Goal: Task Accomplishment & Management: Complete application form

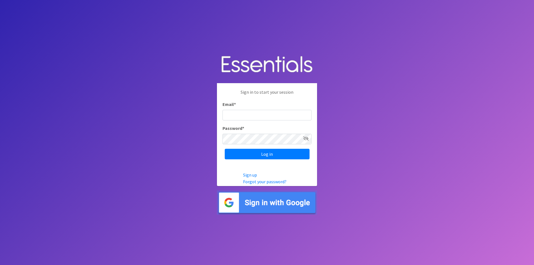
click at [286, 114] on input "Email *" at bounding box center [267, 115] width 89 height 11
type input "[EMAIL_ADDRESS][DOMAIN_NAME]"
click at [225, 149] on input "Log in" at bounding box center [267, 154] width 85 height 11
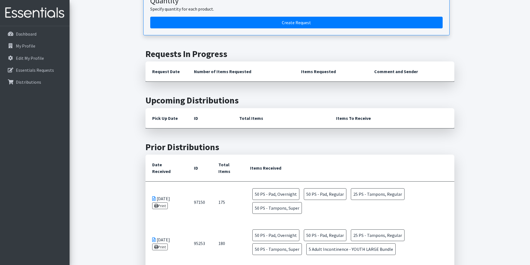
scroll to position [111, 0]
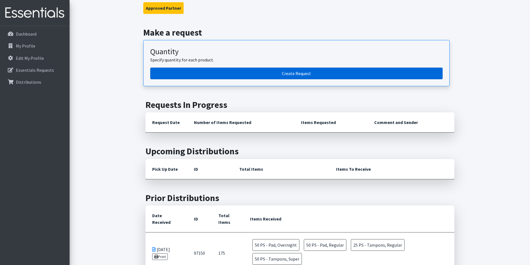
click at [270, 76] on link "Create Request" at bounding box center [296, 74] width 292 height 12
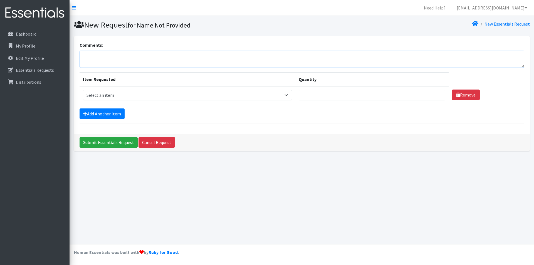
click at [147, 65] on textarea "Comments:" at bounding box center [302, 59] width 445 height 17
click at [154, 98] on select "Select an item Adult Incontinence - LARGE Bundle Adult Incontinence - MEDIUM Bu…" at bounding box center [187, 95] width 209 height 11
select select "1635"
click at [83, 90] on select "Select an item Adult Incontinence - LARGE Bundle Adult Incontinence - MEDIUM Bu…" at bounding box center [187, 95] width 209 height 11
click at [329, 96] on input "Quantity" at bounding box center [372, 95] width 147 height 11
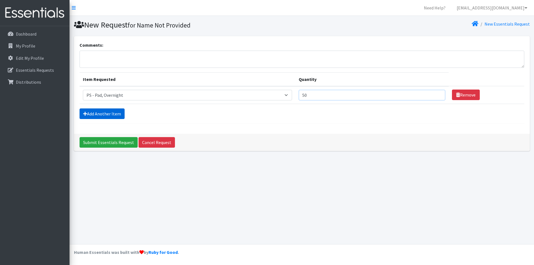
type input "50"
click at [92, 110] on link "Add Another Item" at bounding box center [102, 114] width 45 height 11
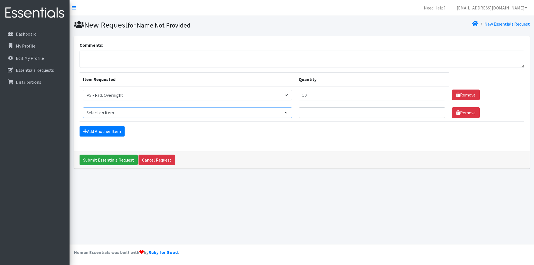
click at [111, 111] on select "Select an item Adult Incontinence - LARGE Bundle Adult Incontinence - MEDIUM Bu…" at bounding box center [187, 112] width 209 height 11
select select "2192"
click at [83, 107] on select "Select an item Adult Incontinence - LARGE Bundle Adult Incontinence - MEDIUM Bu…" at bounding box center [187, 112] width 209 height 11
click at [340, 112] on input "Quantity" at bounding box center [372, 112] width 147 height 11
type input "50"
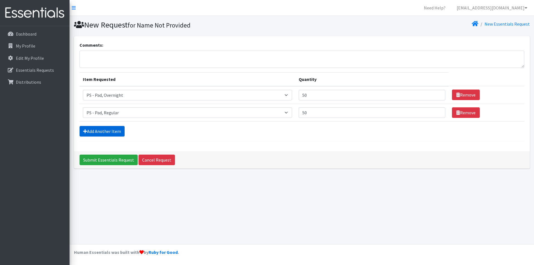
click at [87, 131] on icon at bounding box center [85, 131] width 4 height 4
click at [99, 131] on link "Add Another Item" at bounding box center [102, 131] width 45 height 11
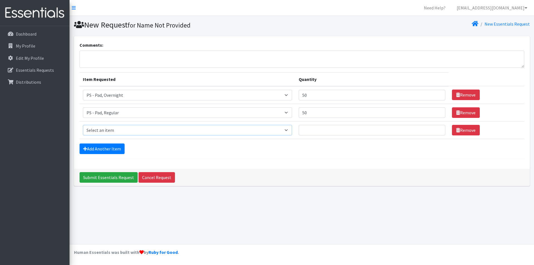
click at [125, 129] on select "Select an item Adult Incontinence - LARGE Bundle Adult Incontinence - MEDIUM Bu…" at bounding box center [187, 130] width 209 height 11
select select "2202"
click at [83, 125] on select "Select an item Adult Incontinence - LARGE Bundle Adult Incontinence - MEDIUM Bu…" at bounding box center [187, 130] width 209 height 11
click at [314, 133] on input "Quantity" at bounding box center [372, 130] width 147 height 11
type input "25"
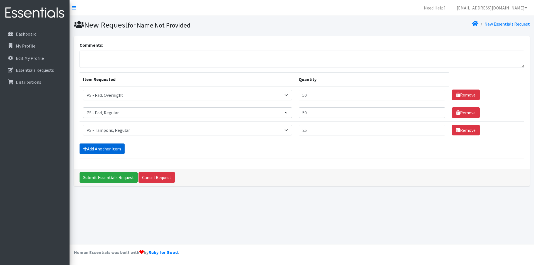
click at [87, 145] on link "Add Another Item" at bounding box center [102, 149] width 45 height 11
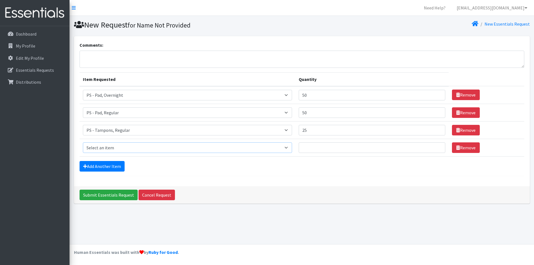
click at [112, 147] on select "Select an item Adult Incontinence - LARGE Bundle Adult Incontinence - MEDIUM Bu…" at bounding box center [187, 147] width 209 height 11
select select "2201"
click at [83, 142] on select "Select an item Adult Incontinence - LARGE Bundle Adult Incontinence - MEDIUM Bu…" at bounding box center [187, 147] width 209 height 11
click at [323, 151] on input "Quantity" at bounding box center [372, 147] width 147 height 11
type input "50"
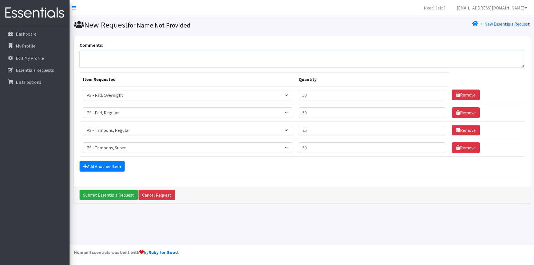
click at [129, 59] on textarea "Comments:" at bounding box center [302, 59] width 445 height 17
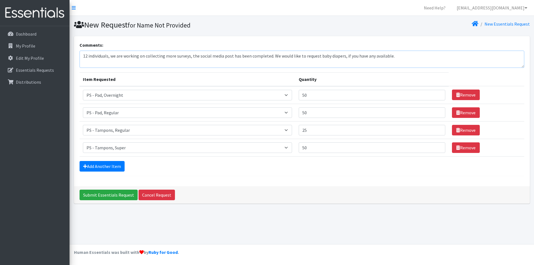
type textarea "12 individuals, we are working on collecting more surveys, the social media pos…"
click at [118, 195] on input "Submit Essentials Request" at bounding box center [109, 195] width 58 height 11
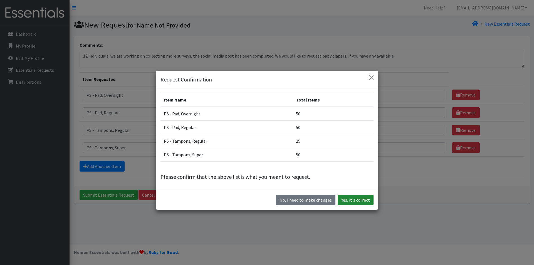
click at [365, 203] on button "Yes, it's correct" at bounding box center [356, 200] width 36 height 11
